Goal: Task Accomplishment & Management: Use online tool/utility

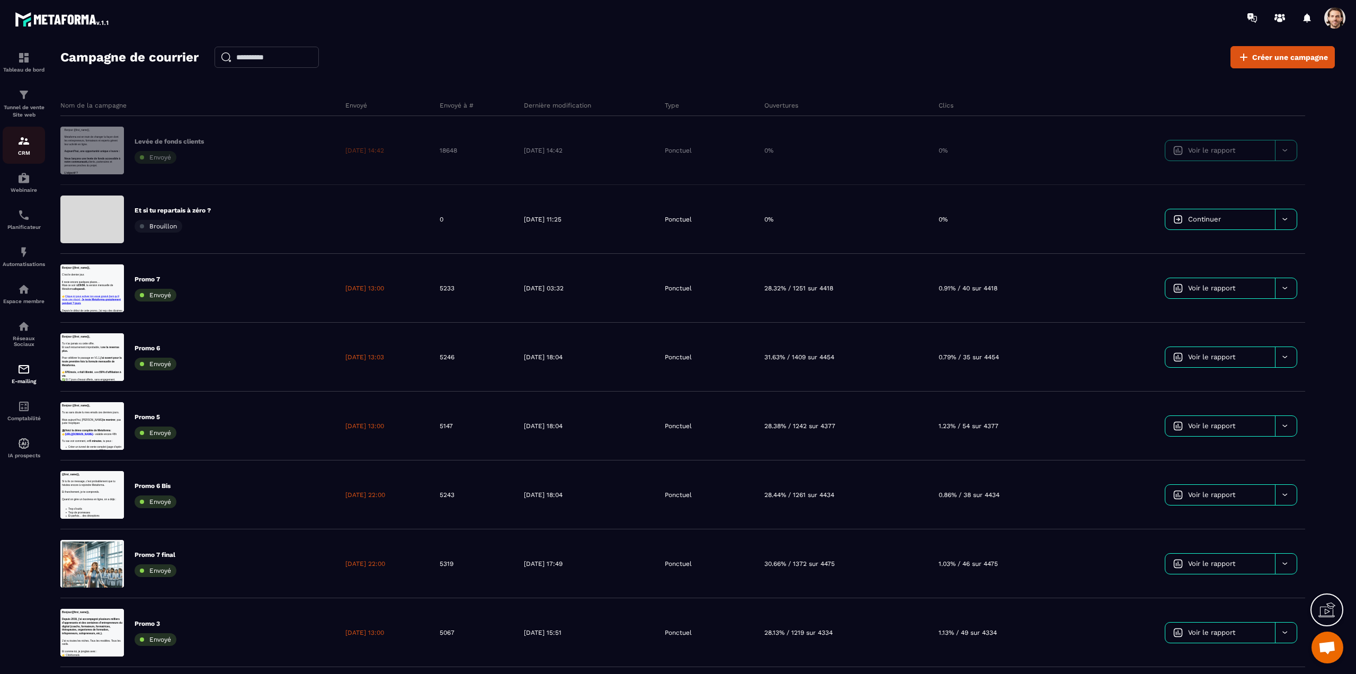
click at [28, 152] on p "CRM" at bounding box center [24, 153] width 42 height 6
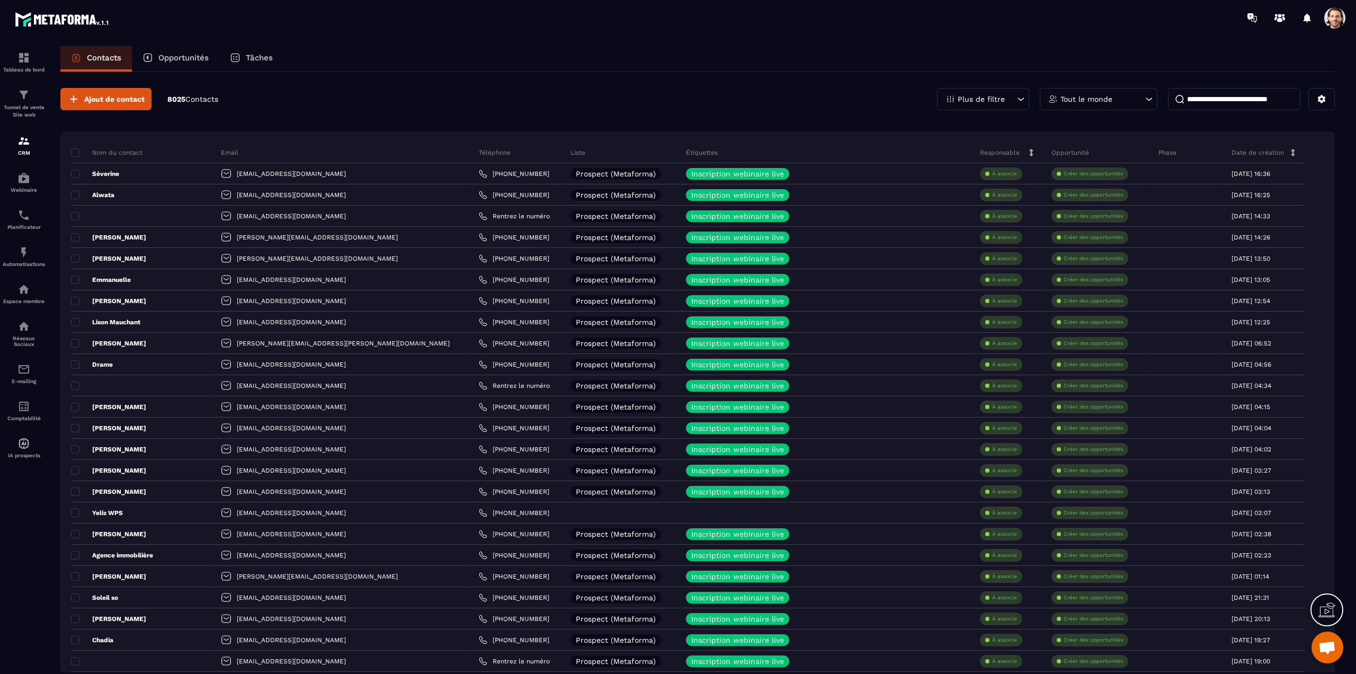
click at [1333, 23] on span at bounding box center [1334, 17] width 21 height 21
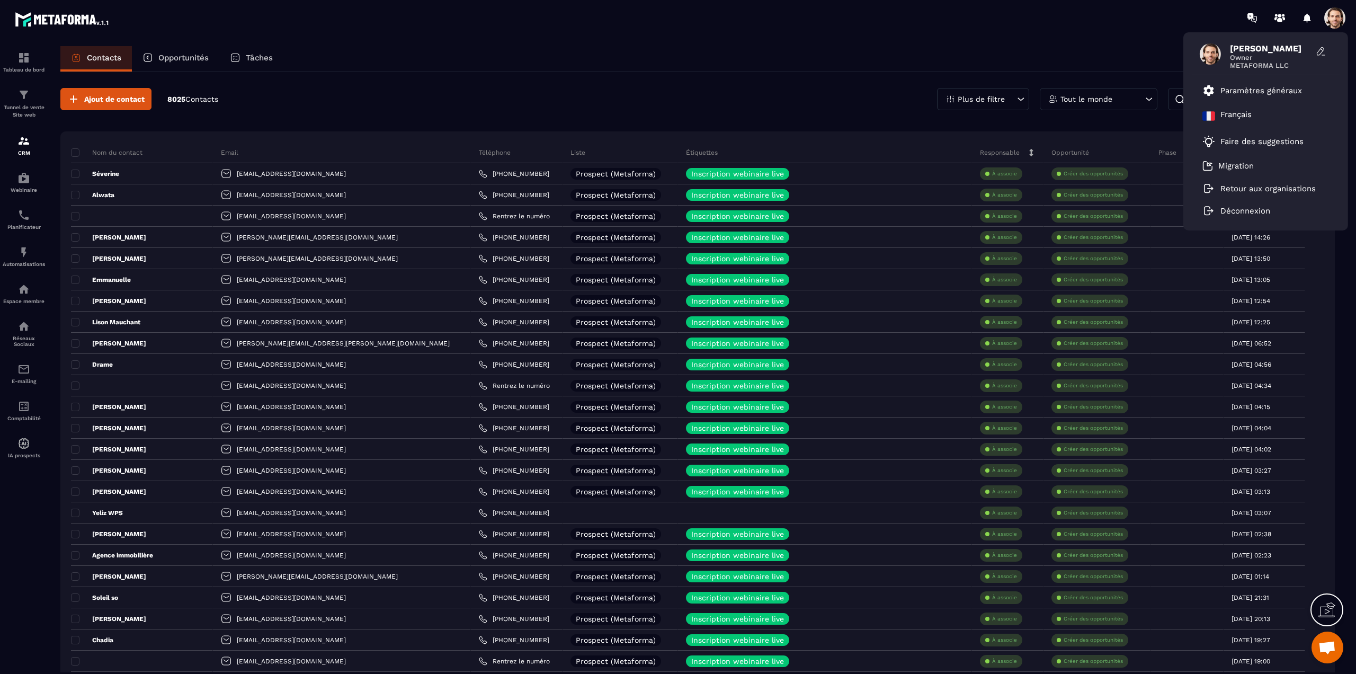
click at [1333, 23] on span at bounding box center [1334, 17] width 21 height 21
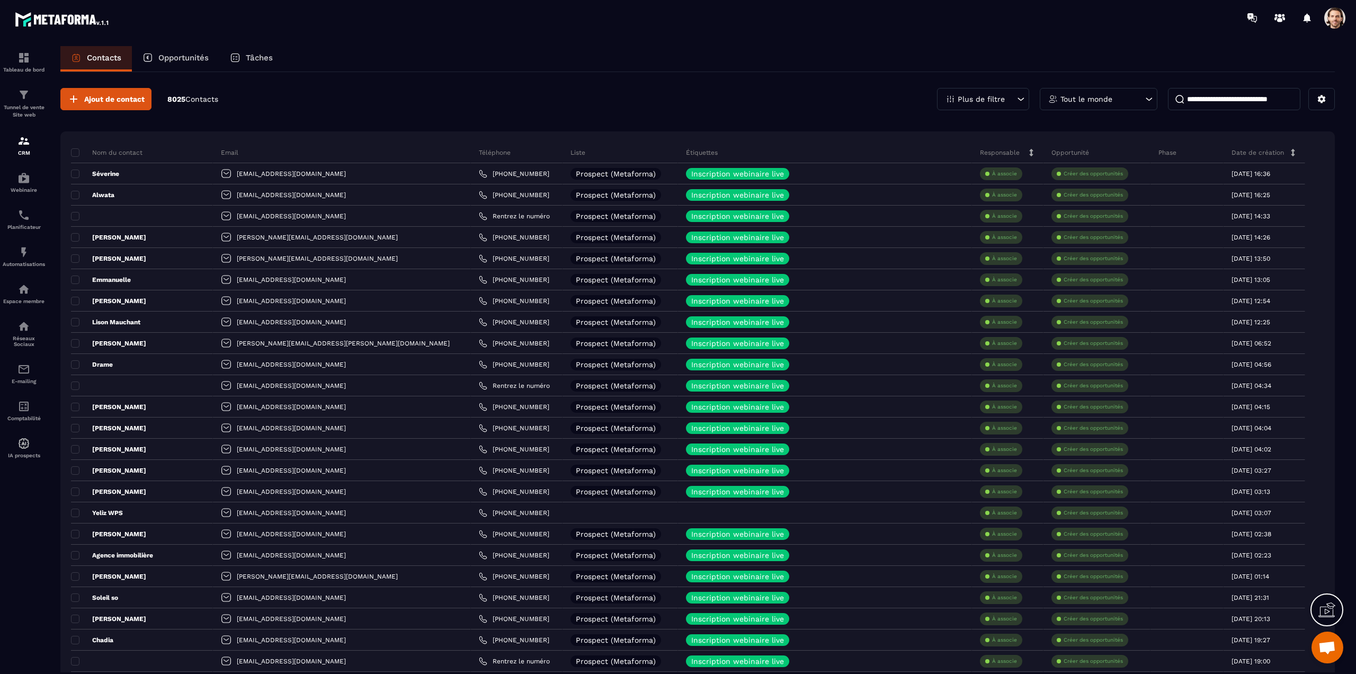
click at [15, 377] on div "E-mailing" at bounding box center [24, 373] width 42 height 21
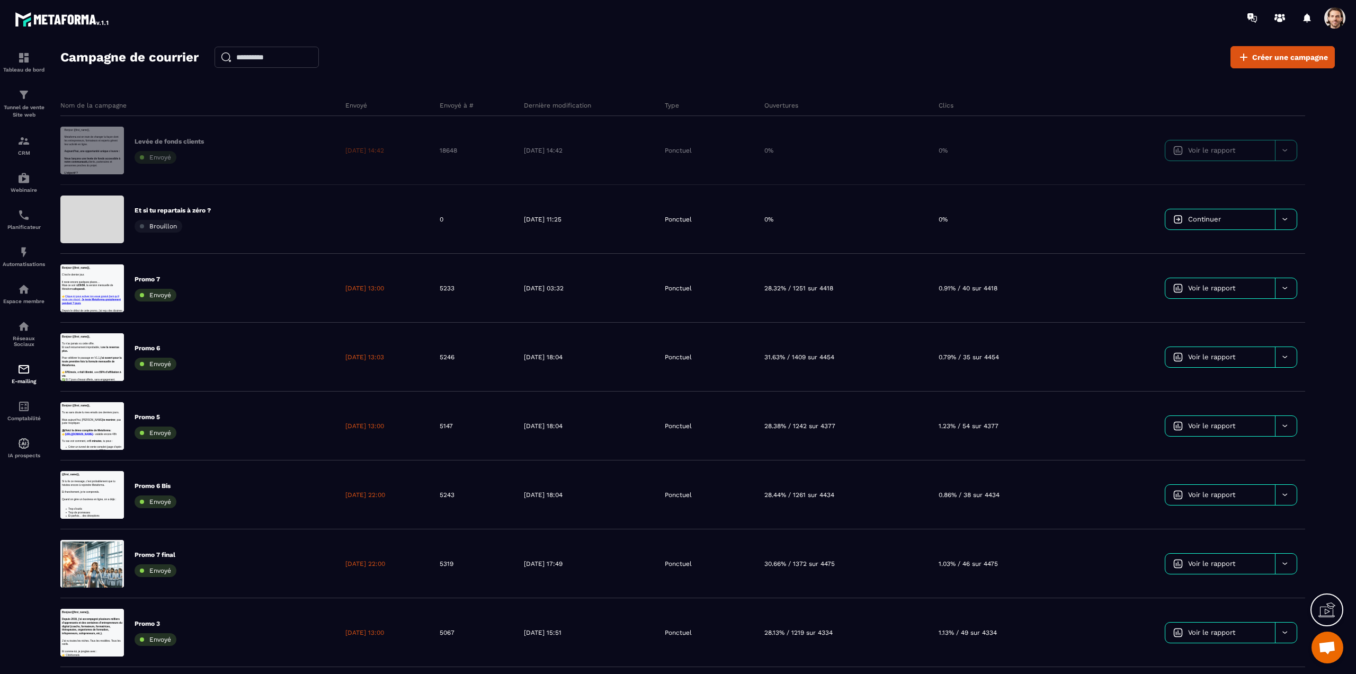
drag, startPoint x: 1007, startPoint y: 61, endPoint x: 880, endPoint y: 70, distance: 127.5
click at [1007, 61] on div "Campagne de courrier Créer une campagne" at bounding box center [697, 57] width 1275 height 22
click at [33, 149] on div "CRM" at bounding box center [24, 145] width 42 height 21
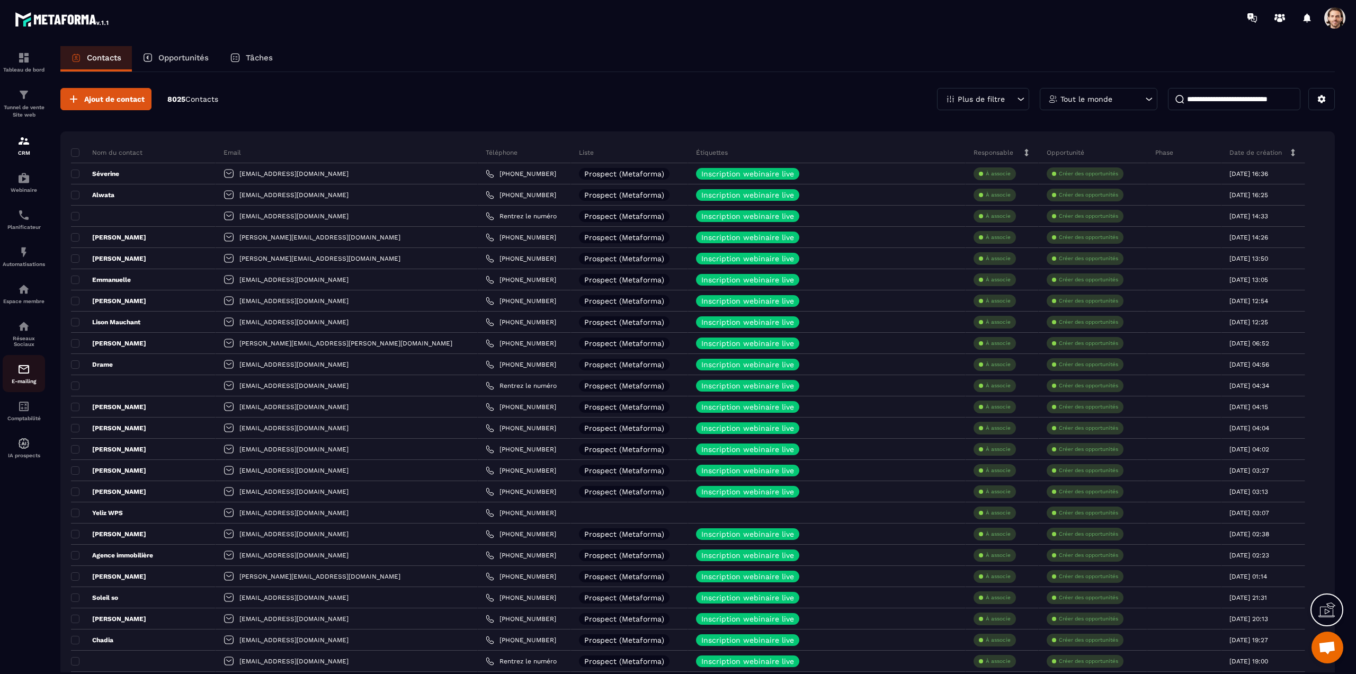
click at [20, 379] on p "E-mailing" at bounding box center [24, 381] width 42 height 6
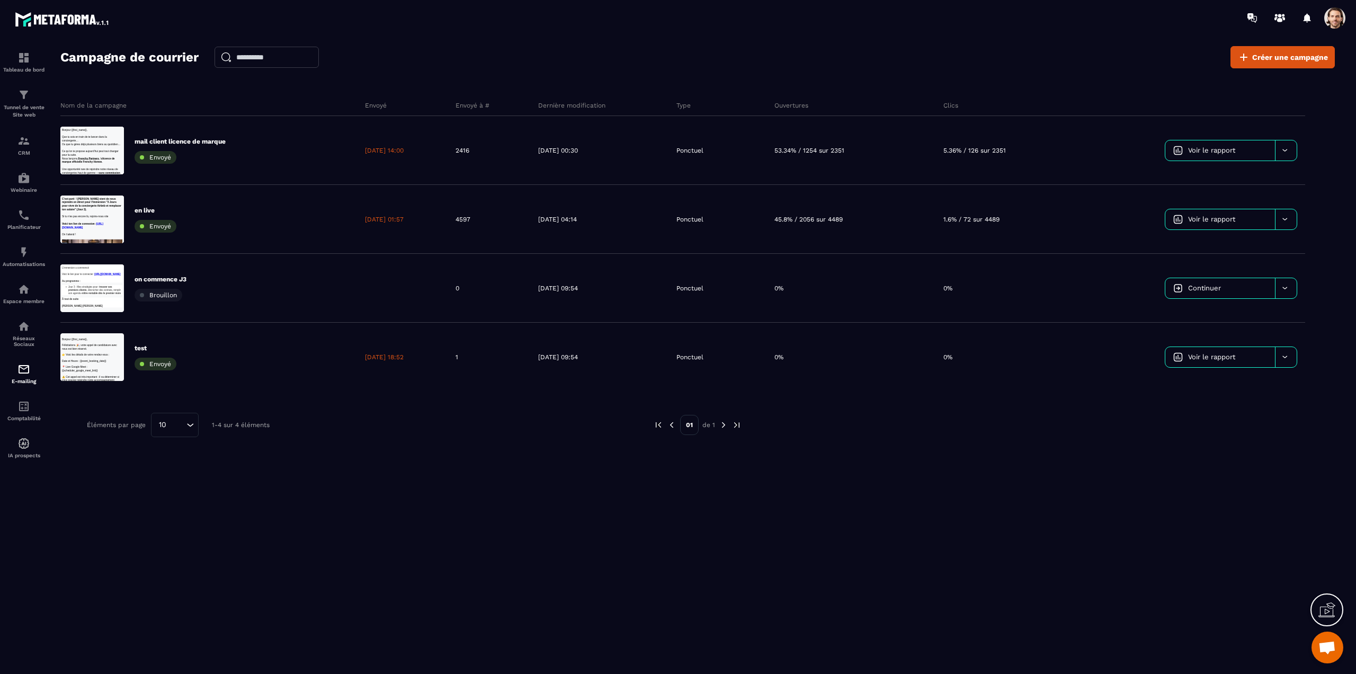
click at [1328, 13] on span at bounding box center [1334, 17] width 21 height 21
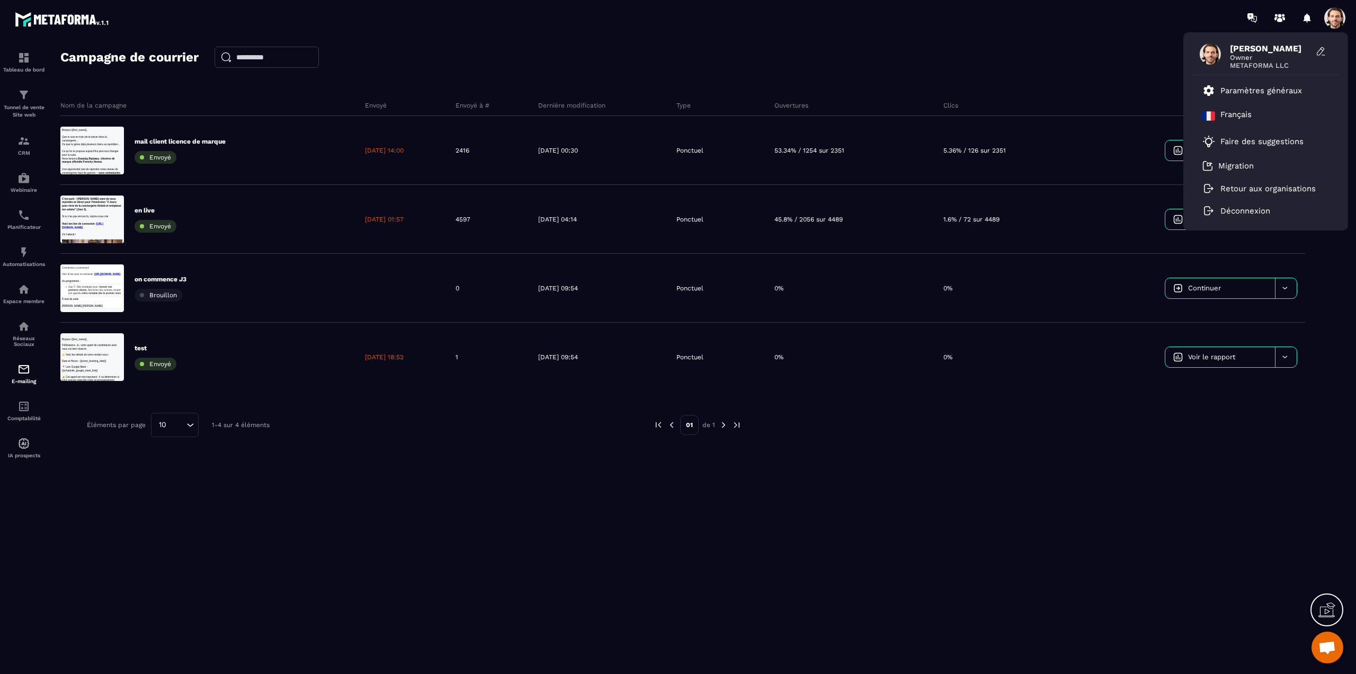
click at [1158, 34] on div "Hanouna Sebastien Owner METAFORMA LLC Paramètres généraux Français Faire des su…" at bounding box center [740, 17] width 1232 height 35
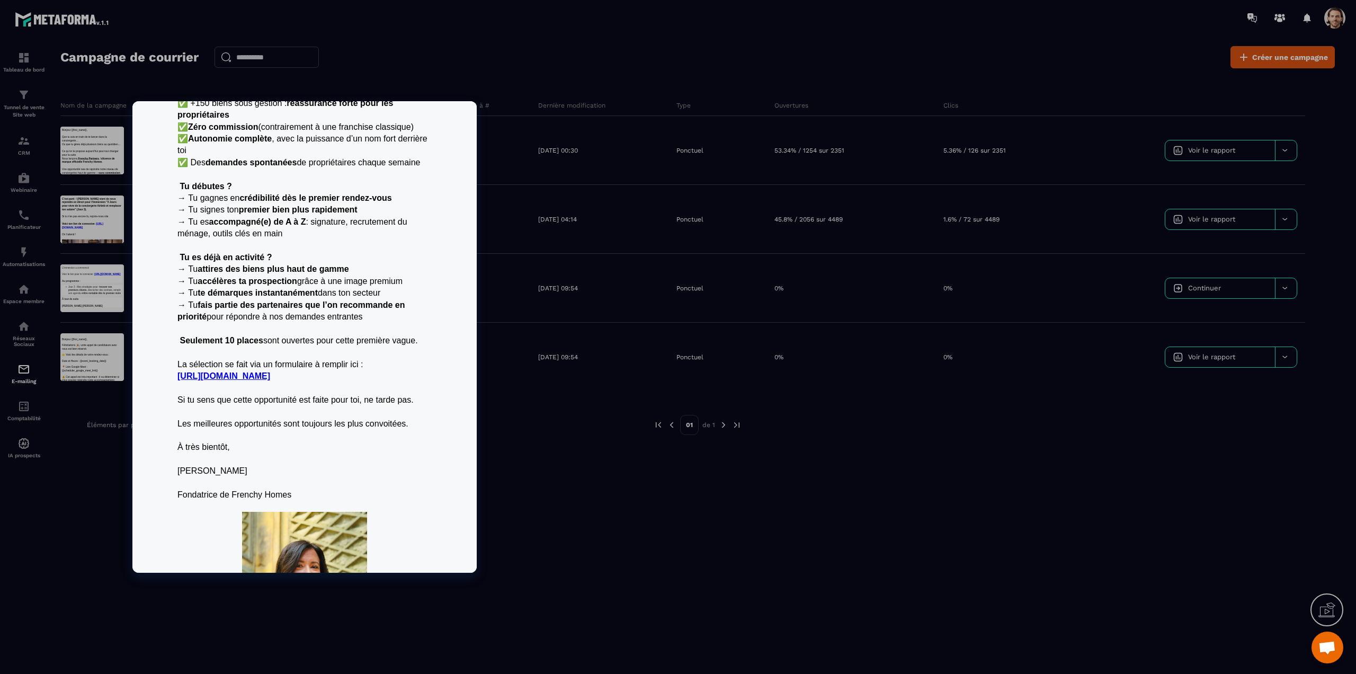
scroll to position [286, 0]
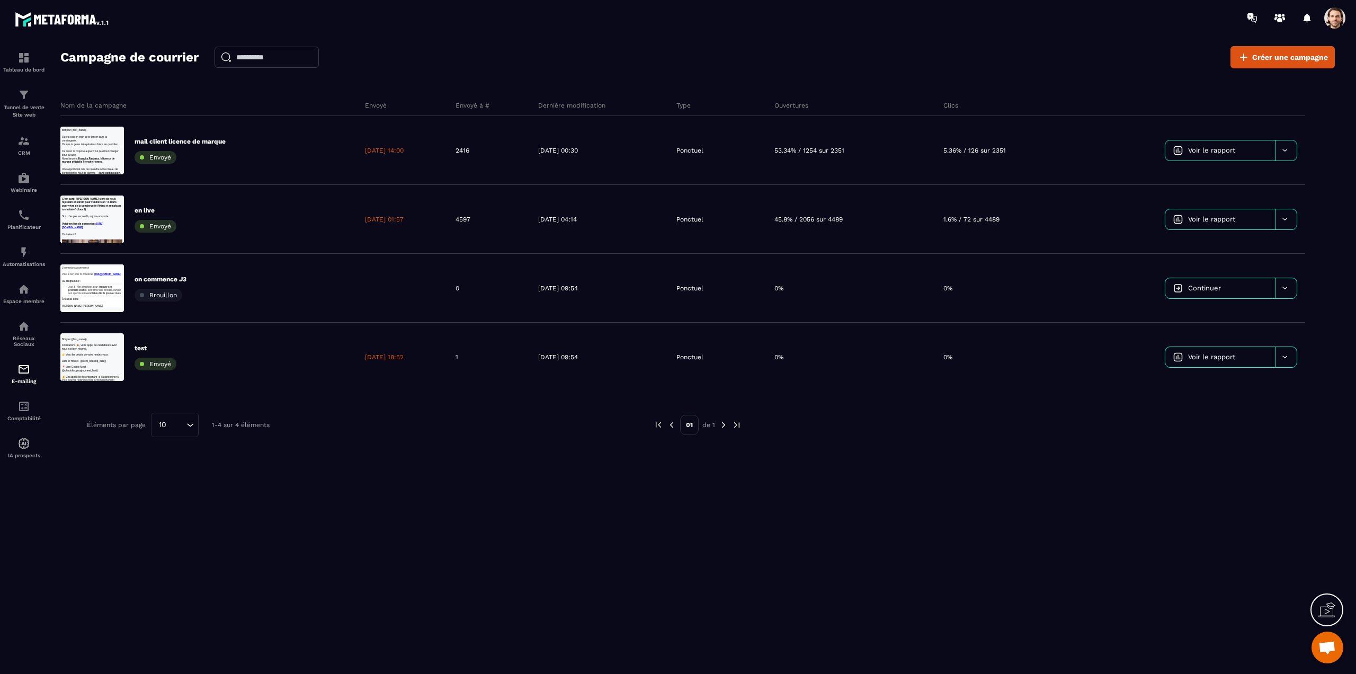
click at [1326, 17] on span at bounding box center [1334, 17] width 21 height 21
